Goal: Task Accomplishment & Management: Complete application form

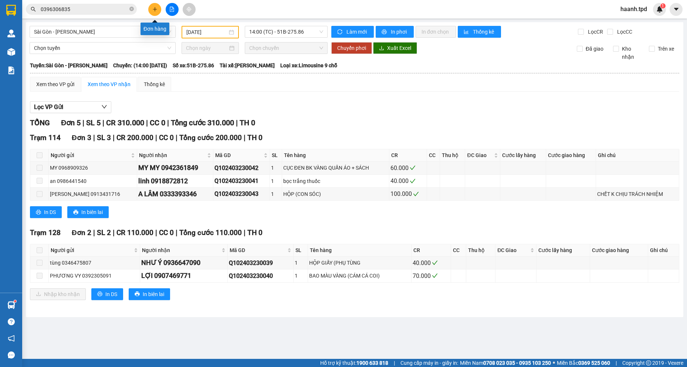
click at [155, 7] on icon "plus" at bounding box center [155, 9] width 0 height 4
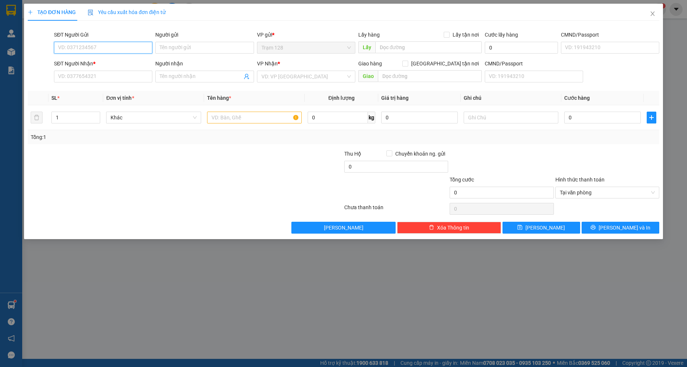
click at [82, 46] on input "SĐT Người Gửi" at bounding box center [103, 48] width 98 height 12
click at [96, 63] on div "0369615055 - minh thư" at bounding box center [102, 62] width 89 height 8
type input "0369615055"
type input "minh thư"
type input "0968633014"
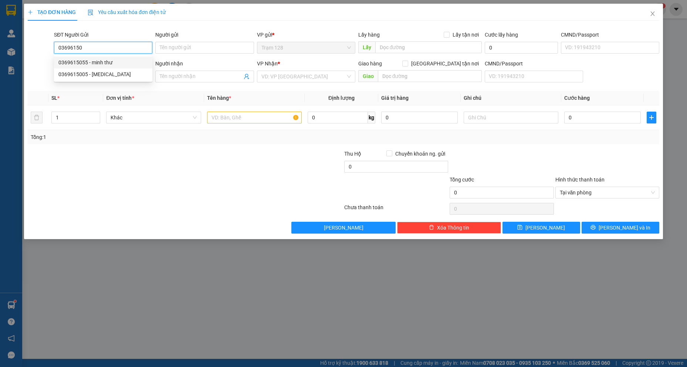
type input "đức trí"
type input "dầu giây"
type input "0369615055"
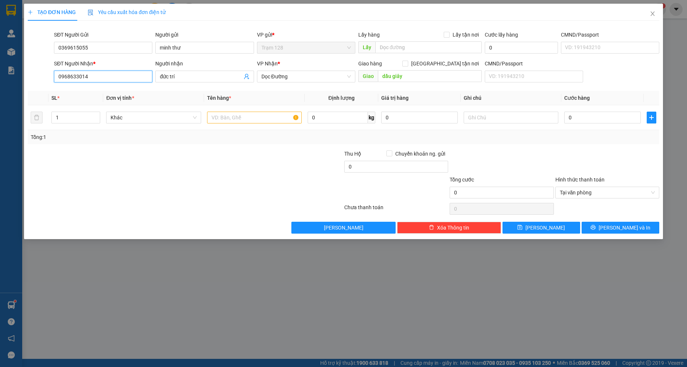
click at [107, 76] on input "0968633014" at bounding box center [103, 77] width 98 height 12
type input "0776264500"
click at [185, 78] on input "đức trí" at bounding box center [201, 76] width 82 height 8
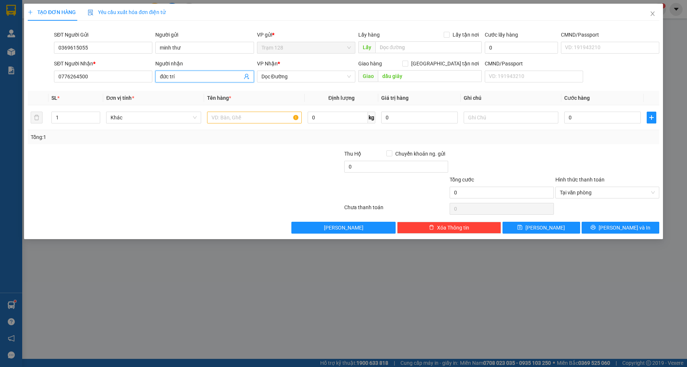
click at [185, 78] on input "đức trí" at bounding box center [201, 76] width 82 height 8
click at [312, 78] on span "Dọc Đường" at bounding box center [305, 76] width 89 height 11
type input "[PERSON_NAME]"
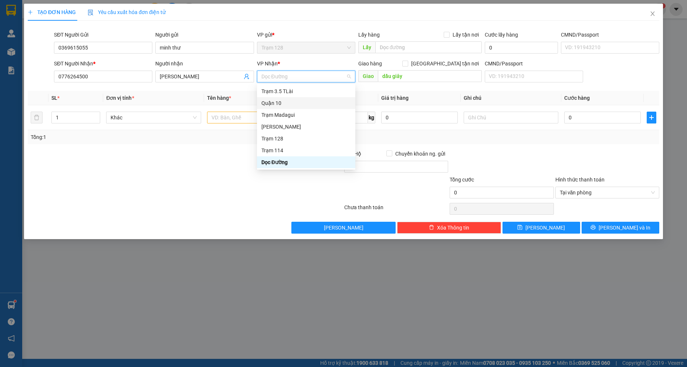
click at [292, 105] on div "Quận 10" at bounding box center [305, 103] width 89 height 8
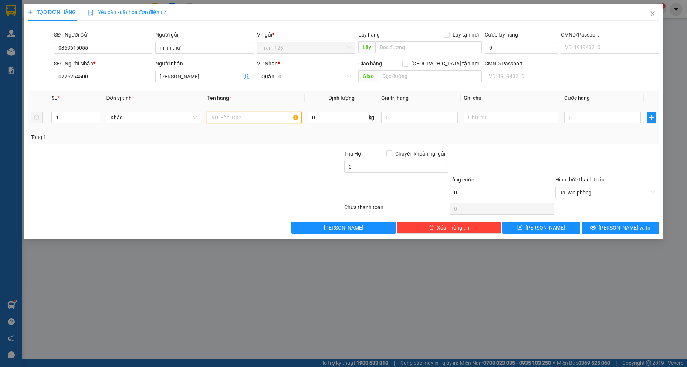
click at [220, 115] on input "text" at bounding box center [254, 118] width 95 height 12
type input "BỌC VÀNG MŨ"
click at [589, 115] on input "0" at bounding box center [602, 118] width 77 height 12
type input "4"
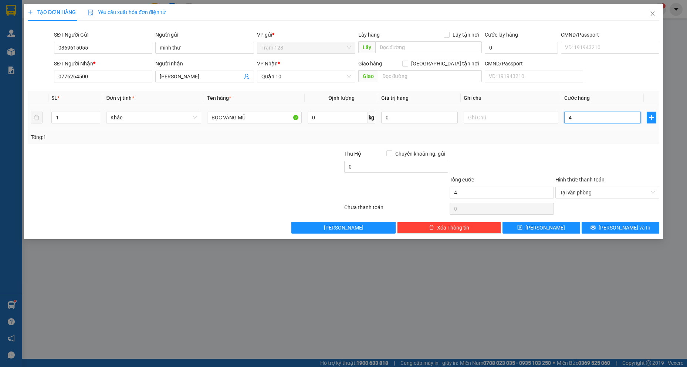
type input "40"
type input "40.000"
click at [569, 154] on div at bounding box center [606, 163] width 105 height 26
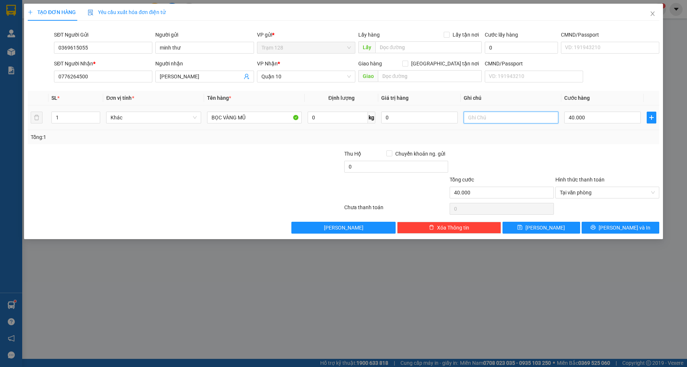
click at [507, 119] on input "text" at bounding box center [511, 118] width 95 height 12
type input "KO KÊ KHAI"
click at [498, 156] on div at bounding box center [501, 163] width 105 height 26
click at [628, 227] on span "[PERSON_NAME] và In" at bounding box center [624, 228] width 52 height 8
